Goal: Information Seeking & Learning: Check status

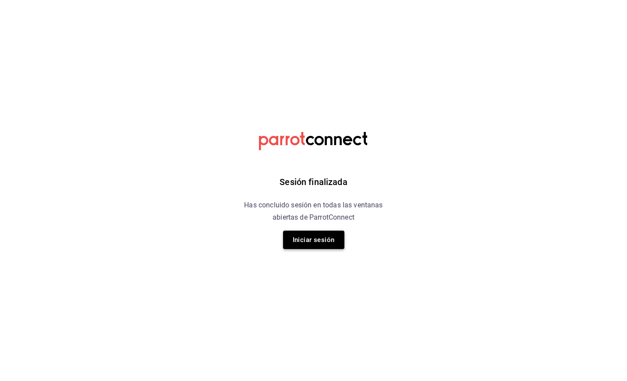
click at [318, 234] on button "Iniciar sesión" at bounding box center [313, 239] width 61 height 18
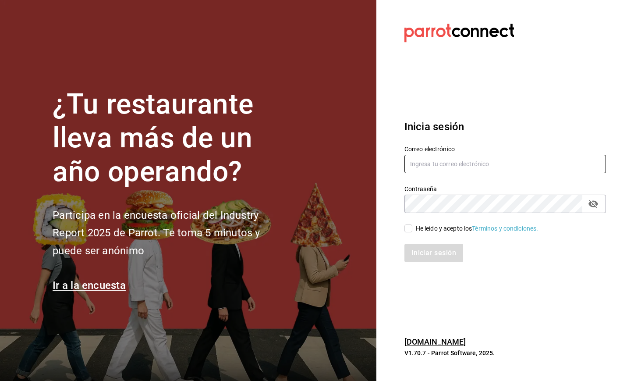
type input "[EMAIL_ADDRESS][DOMAIN_NAME]"
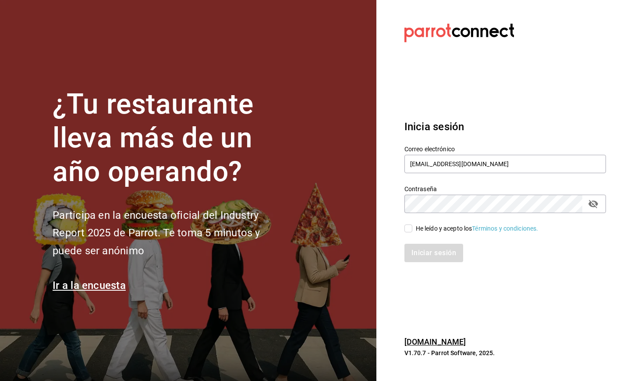
click at [410, 228] on input "He leído y acepto los Términos y condiciones." at bounding box center [408, 228] width 8 height 8
checkbox input "true"
click at [432, 256] on button "Iniciar sesión" at bounding box center [434, 252] width 60 height 18
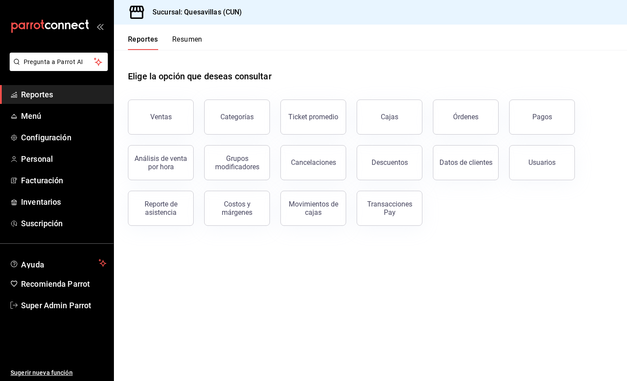
click at [59, 96] on span "Reportes" at bounding box center [63, 94] width 85 height 12
click at [175, 119] on button "Ventas" at bounding box center [161, 116] width 66 height 35
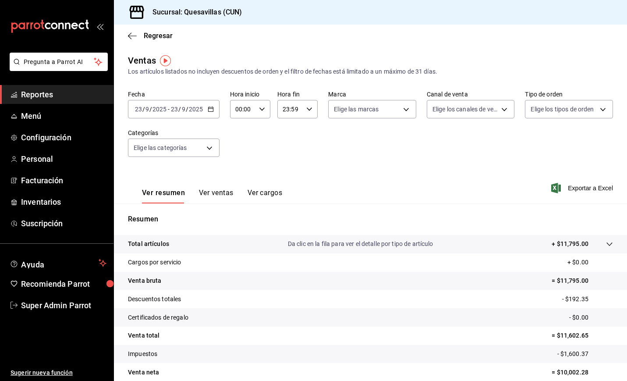
click at [192, 114] on div "2025-09-23 23 / 9 / 2025 - 2025-09-23 23 / 9 / 2025" at bounding box center [174, 109] width 92 height 18
click at [163, 133] on span "Hoy" at bounding box center [169, 135] width 68 height 9
